Goal: Contribute content

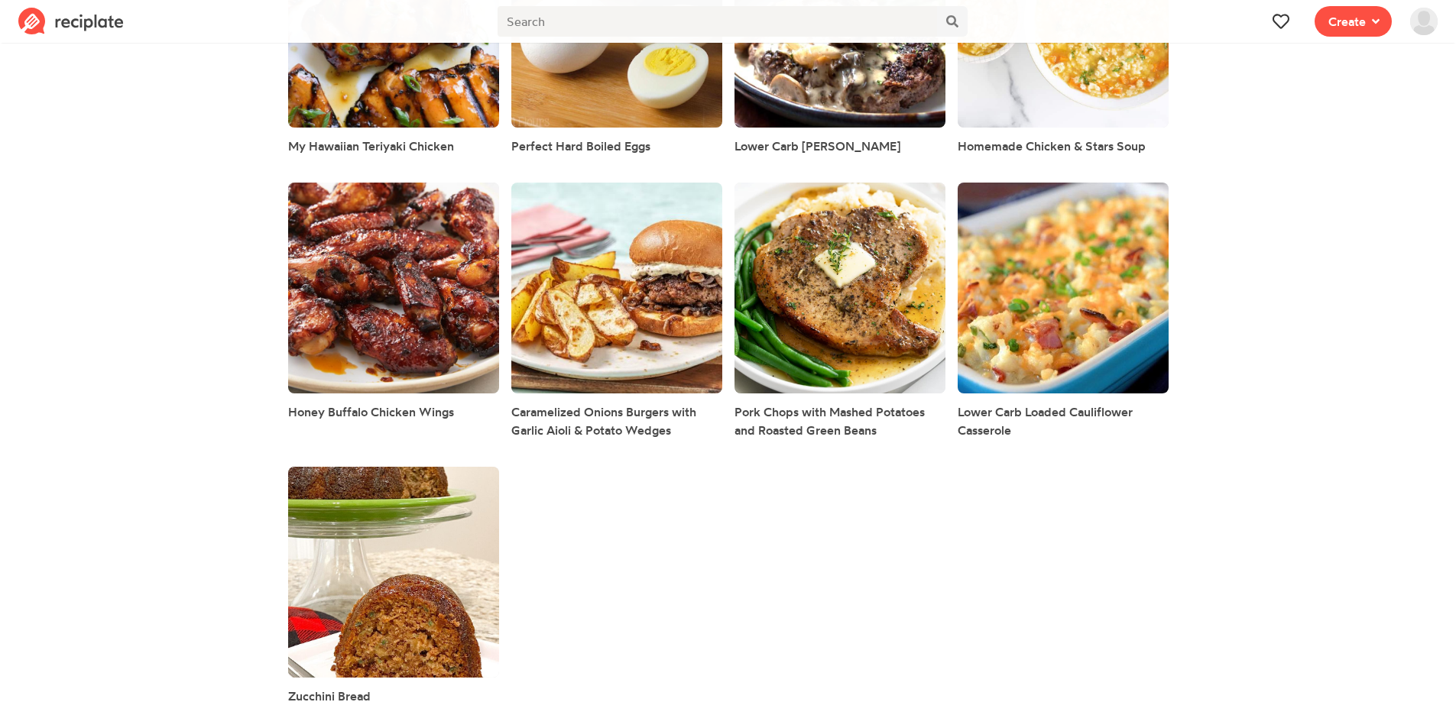
scroll to position [1498, 0]
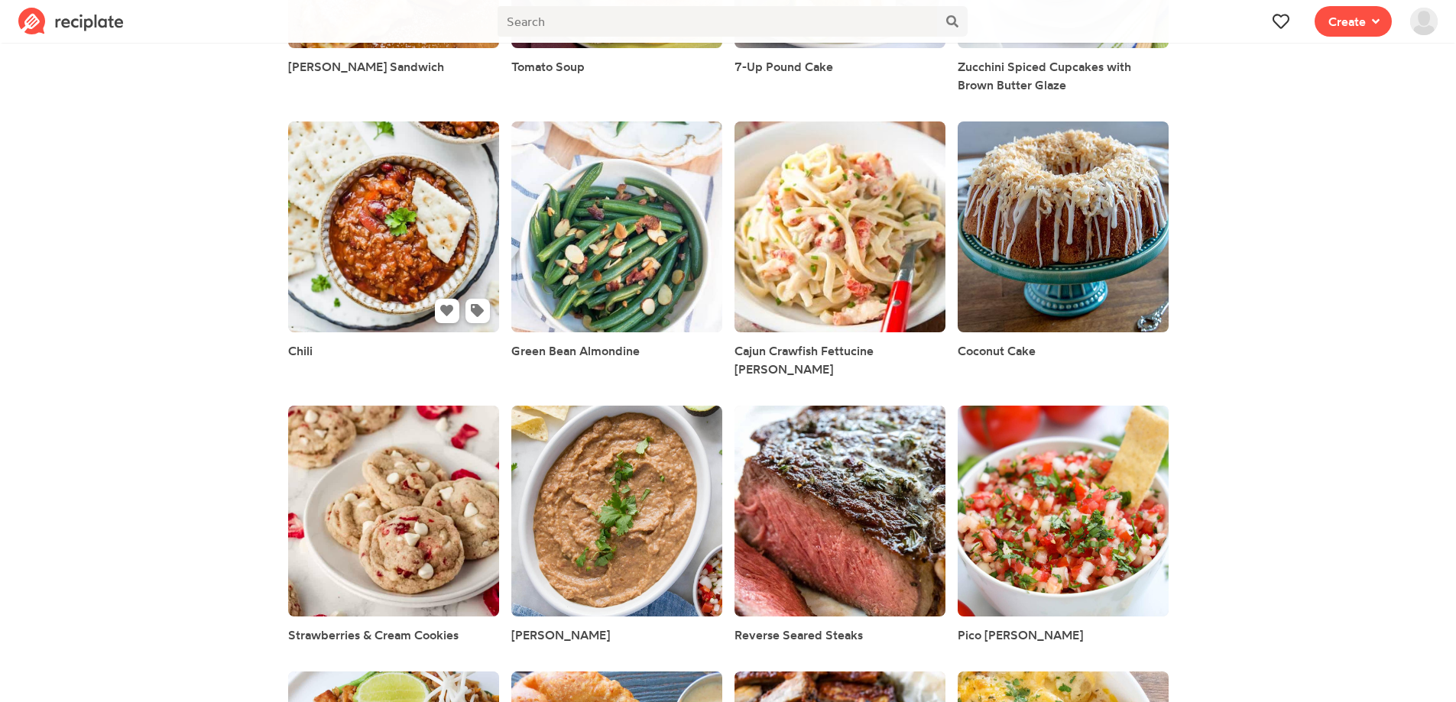
click at [386, 271] on link at bounding box center [393, 226] width 211 height 211
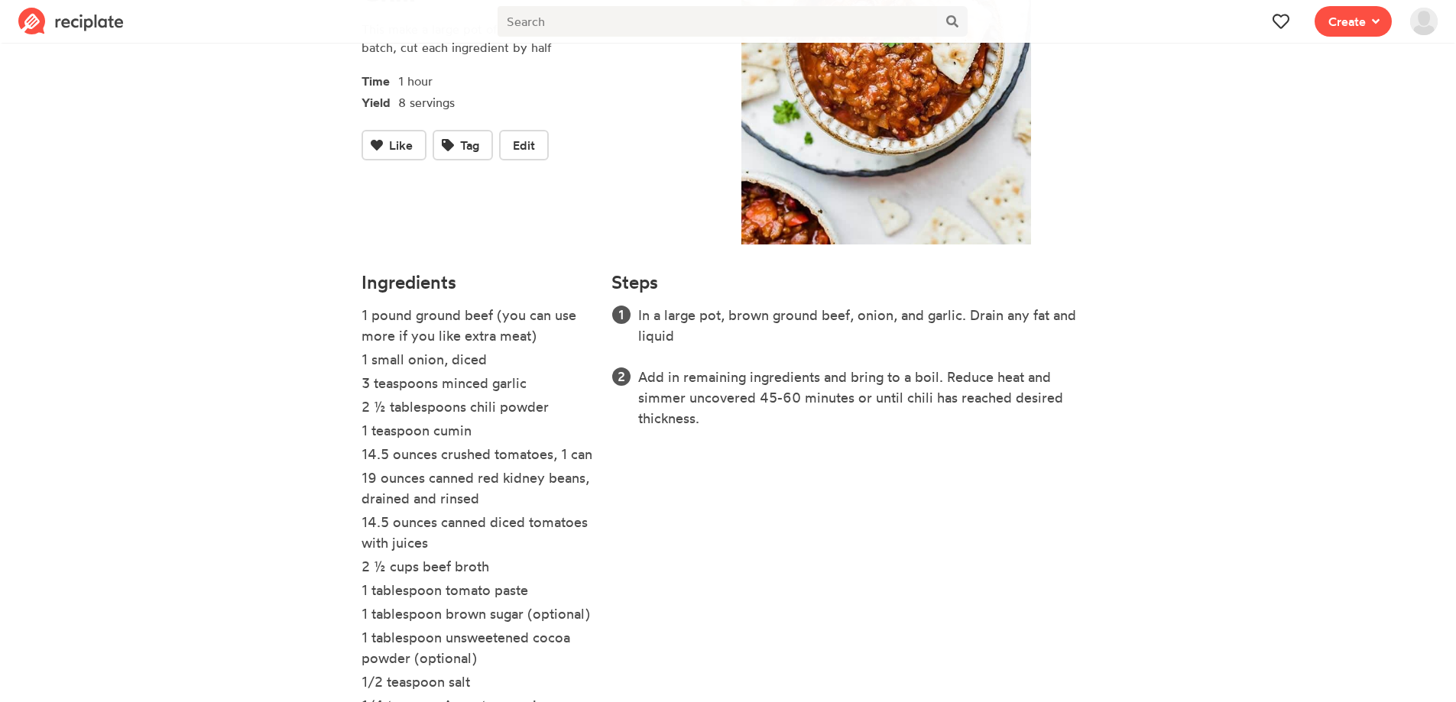
scroll to position [338, 0]
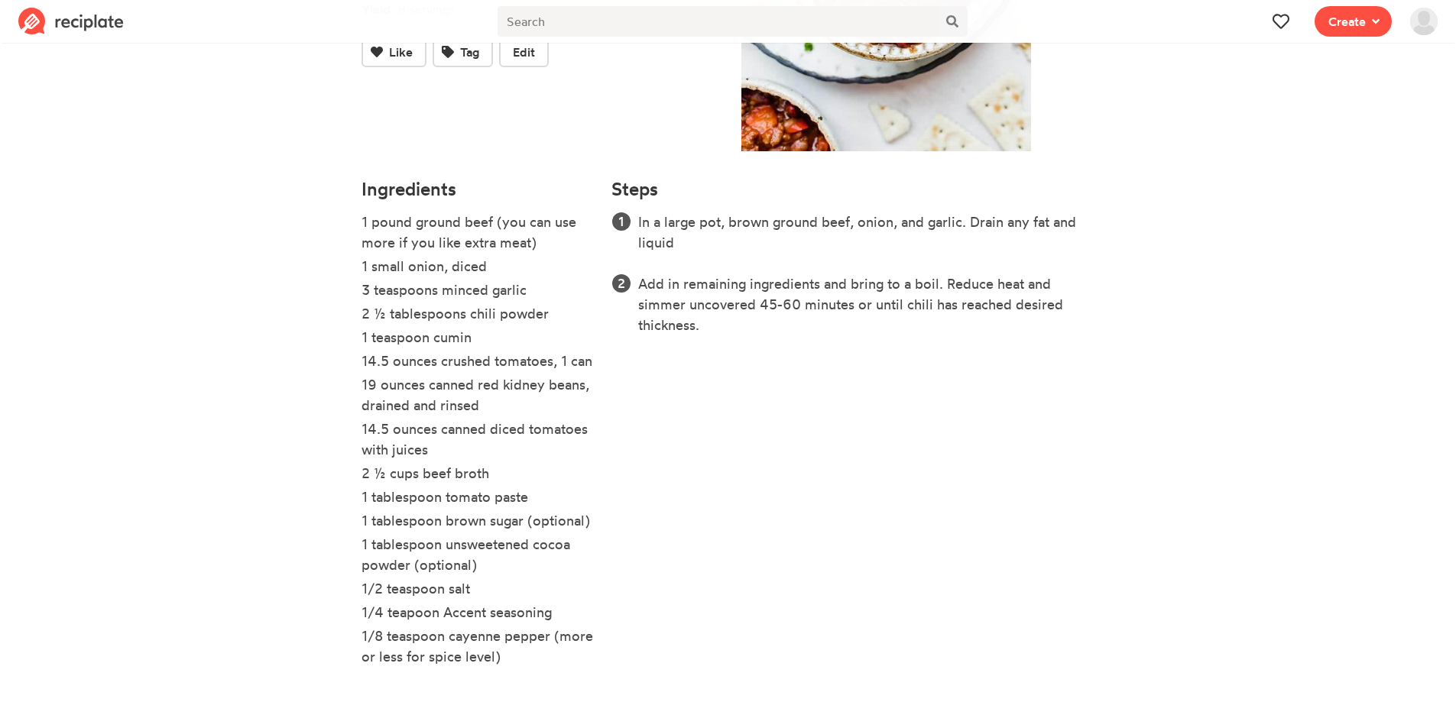
drag, startPoint x: 361, startPoint y: 219, endPoint x: 564, endPoint y: 663, distance: 488.2
click at [564, 663] on ul "1 pound ground beef (you can use more if you like extra meat) 1 small onion, di…" at bounding box center [477, 446] width 232 height 469
copy ul "1 pound ground beef (you can use more if you like extra meat) 1 small onion, di…"
click at [772, 358] on div "Steps In a large pot, brown ground beef, onion, and garlic. Drain any fat and l…" at bounding box center [852, 430] width 501 height 520
drag, startPoint x: 635, startPoint y: 221, endPoint x: 752, endPoint y: 345, distance: 170.3
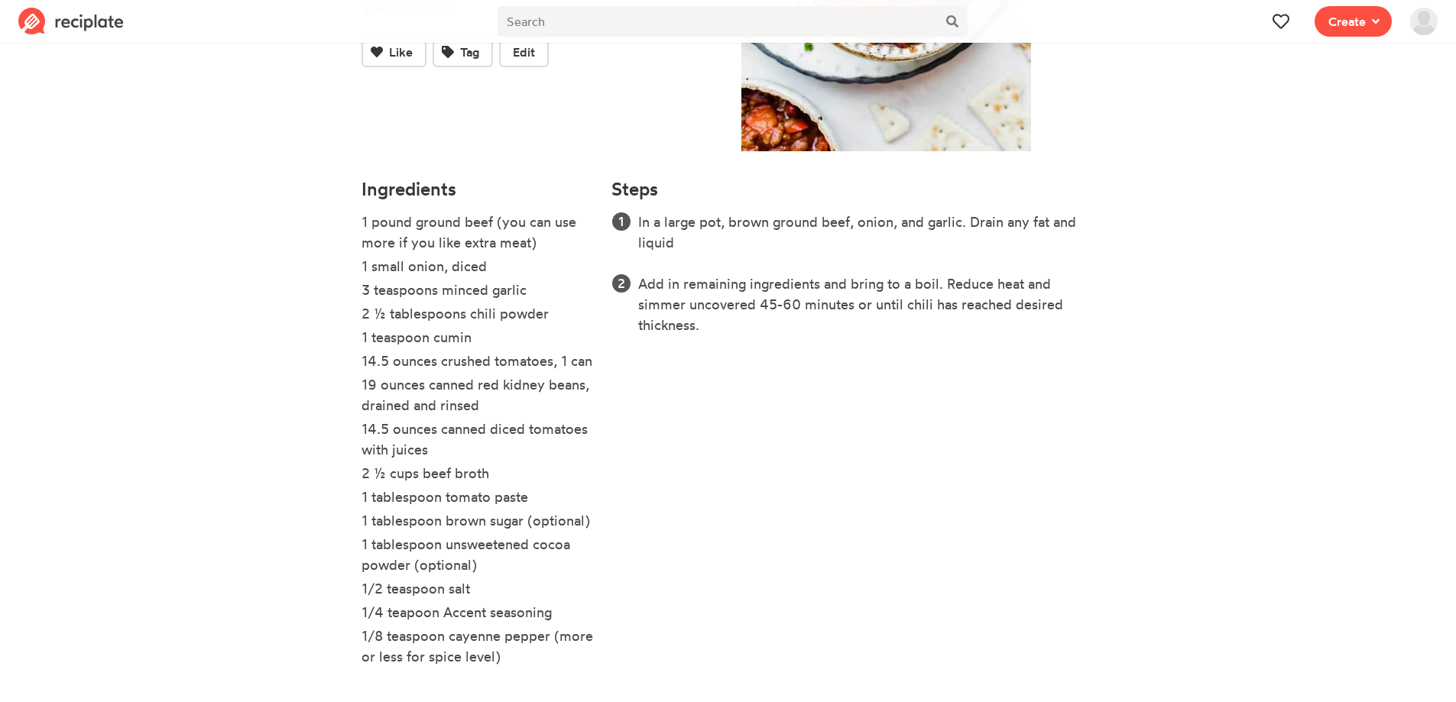
click at [752, 345] on div "Steps In a large pot, brown ground beef, onion, and garlic. Drain any fat and l…" at bounding box center [852, 430] width 501 height 520
copy ol "In a large pot, brown ground beef, onion, and garlic. Drain any fat and liquid …"
click at [523, 60] on span "Edit" at bounding box center [524, 52] width 22 height 18
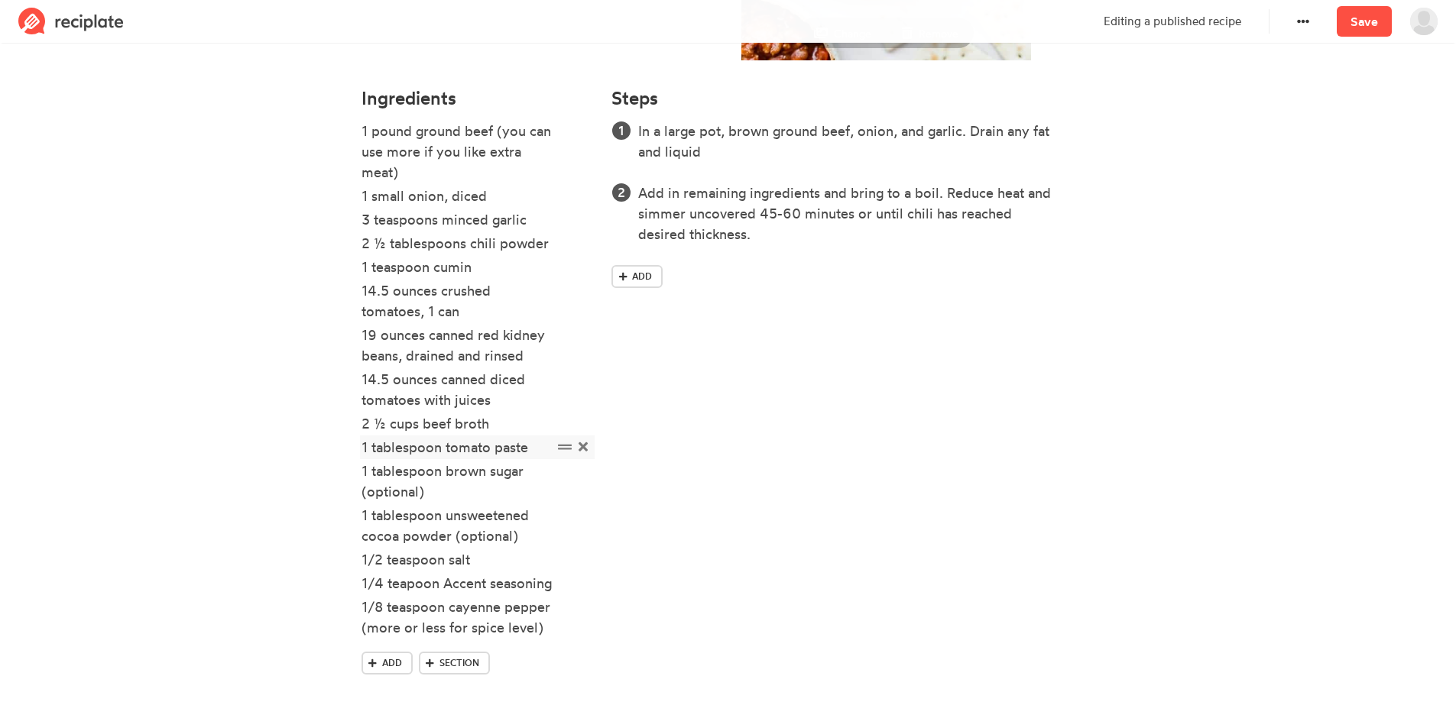
scroll to position [471, 0]
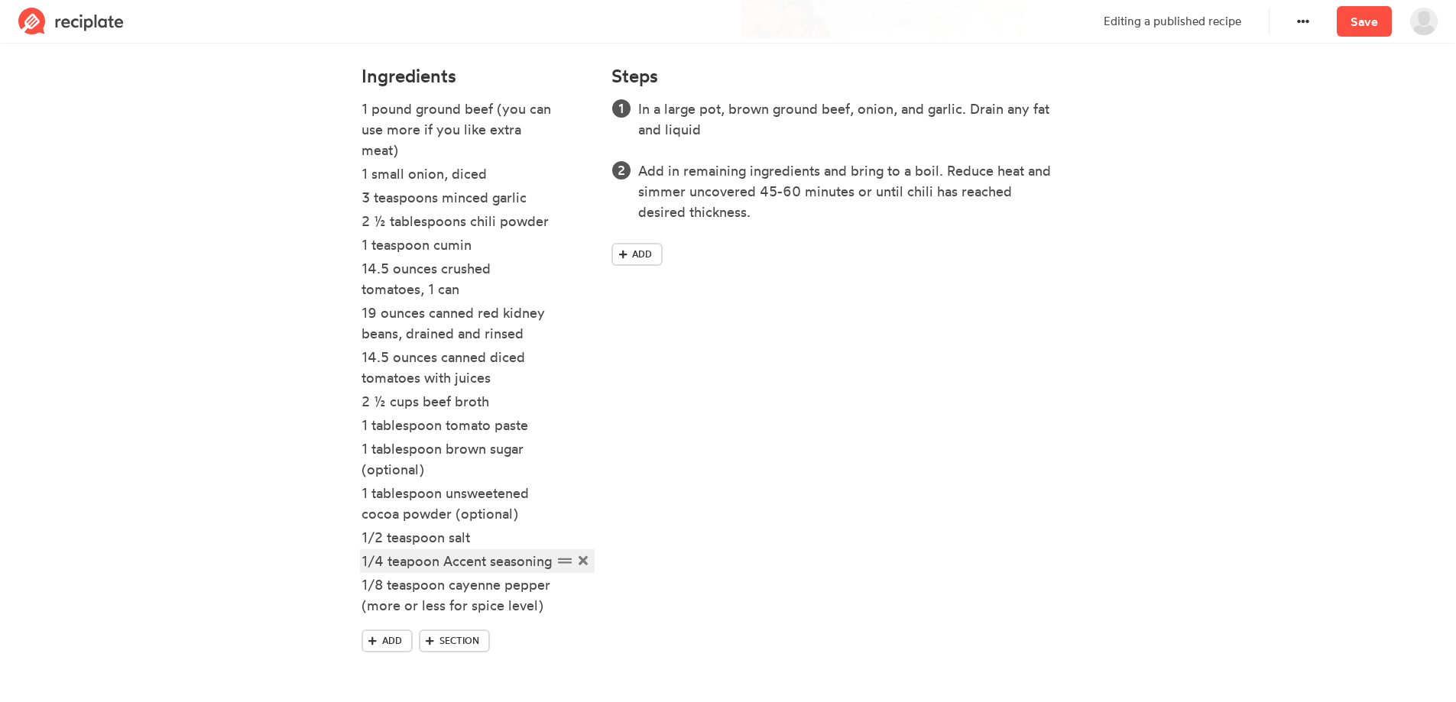
click at [407, 551] on div "1/4 teapoon Accent seasoning" at bounding box center [456, 561] width 191 height 21
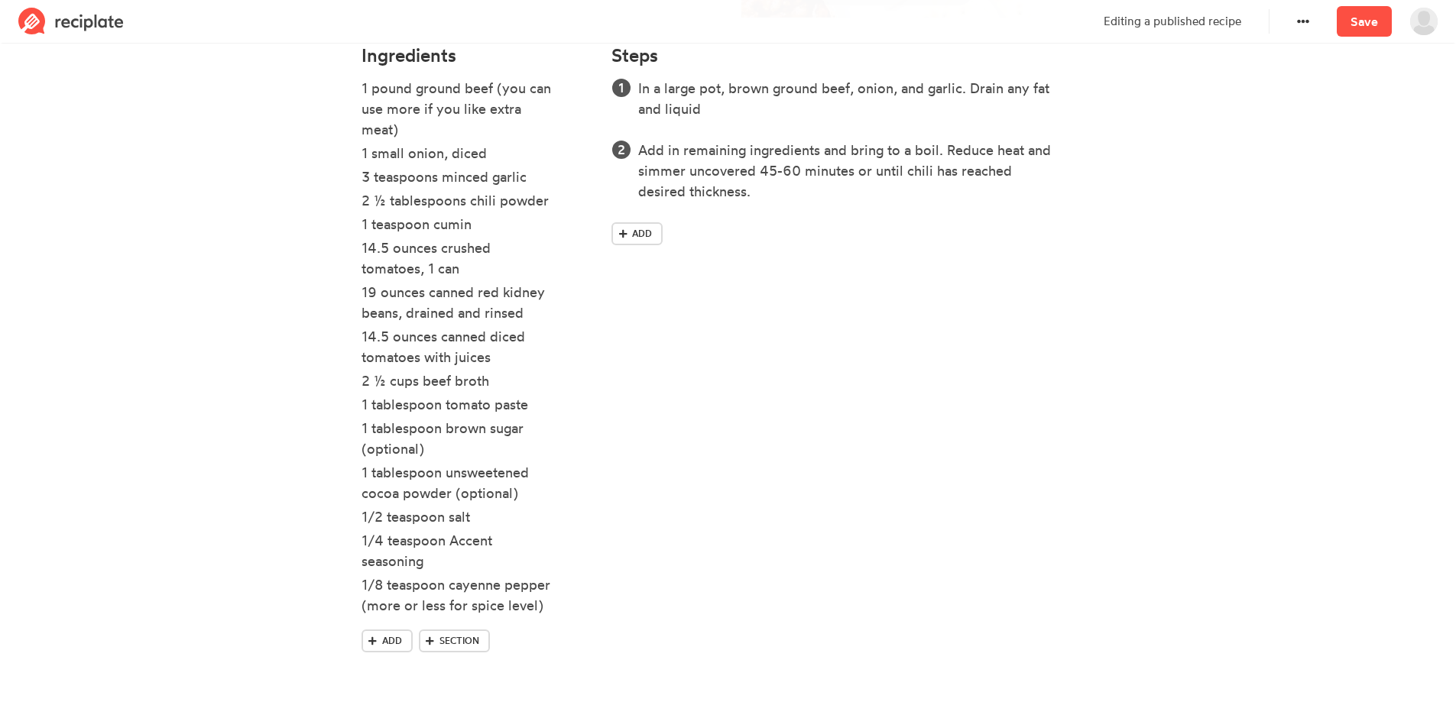
drag, startPoint x: 210, startPoint y: 293, endPoint x: 211, endPoint y: 303, distance: 9.2
click at [211, 297] on section "Chili This make a large pot of chili, to make a smaller batch, cut each ingredi…" at bounding box center [728, 139] width 1456 height 1126
